Goal: Information Seeking & Learning: Learn about a topic

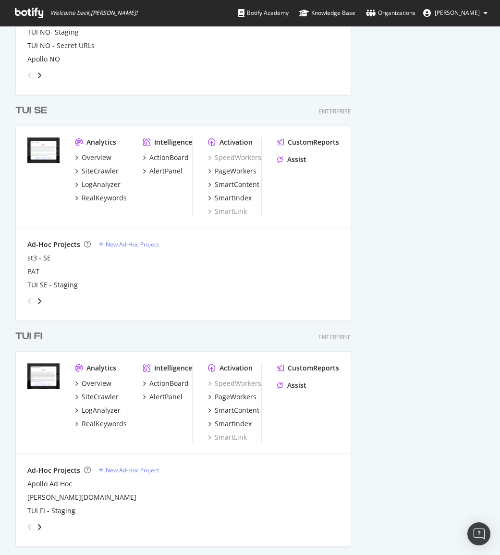
scroll to position [1186, 0]
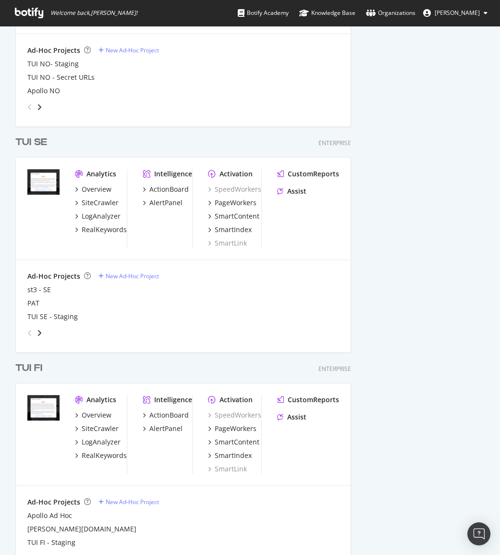
click at [32, 365] on div "TUI FI" at bounding box center [28, 368] width 27 height 14
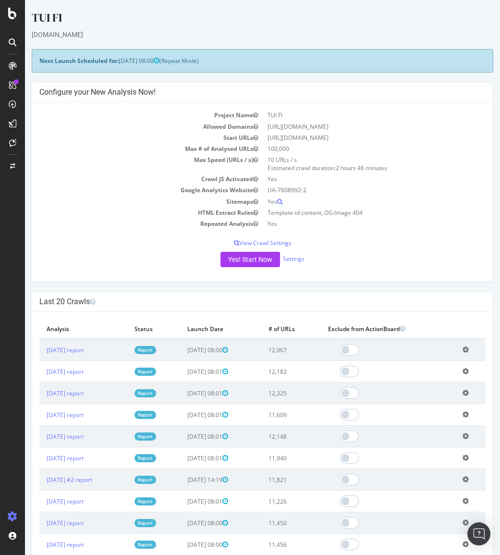
click at [156, 348] on link "Report" at bounding box center [146, 350] width 22 height 8
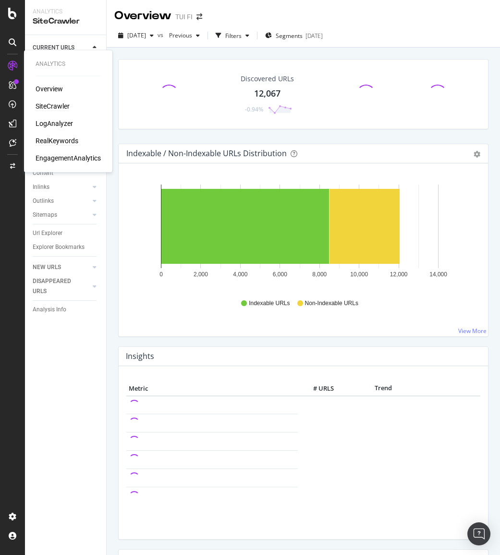
click at [57, 140] on div "RealKeywords" at bounding box center [57, 141] width 43 height 10
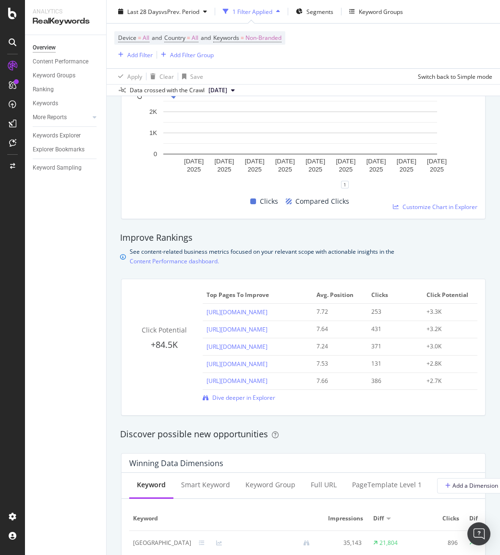
scroll to position [611, 0]
